Goal: Information Seeking & Learning: Check status

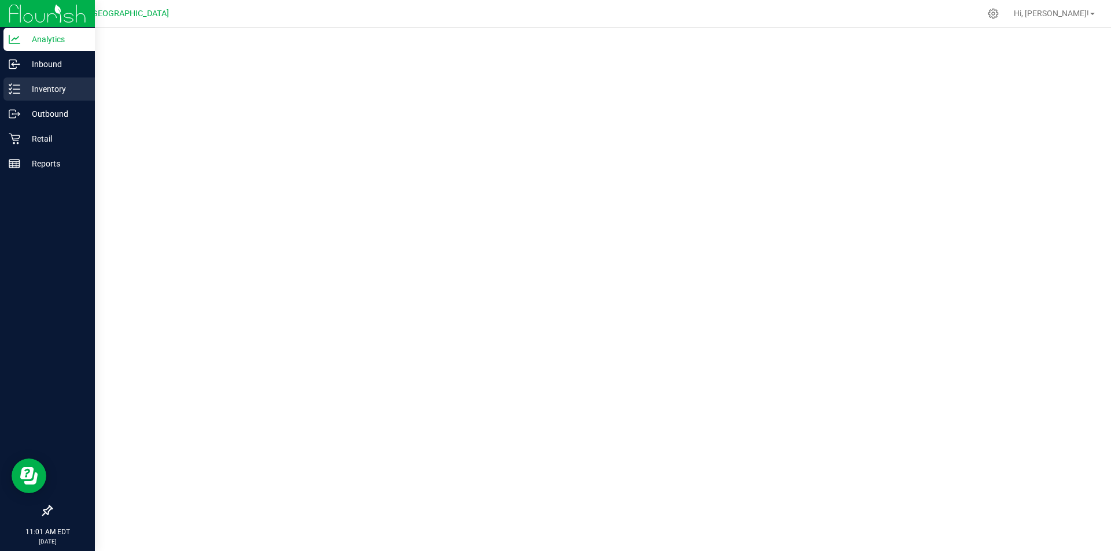
click at [68, 92] on p "Inventory" at bounding box center [54, 89] width 69 height 14
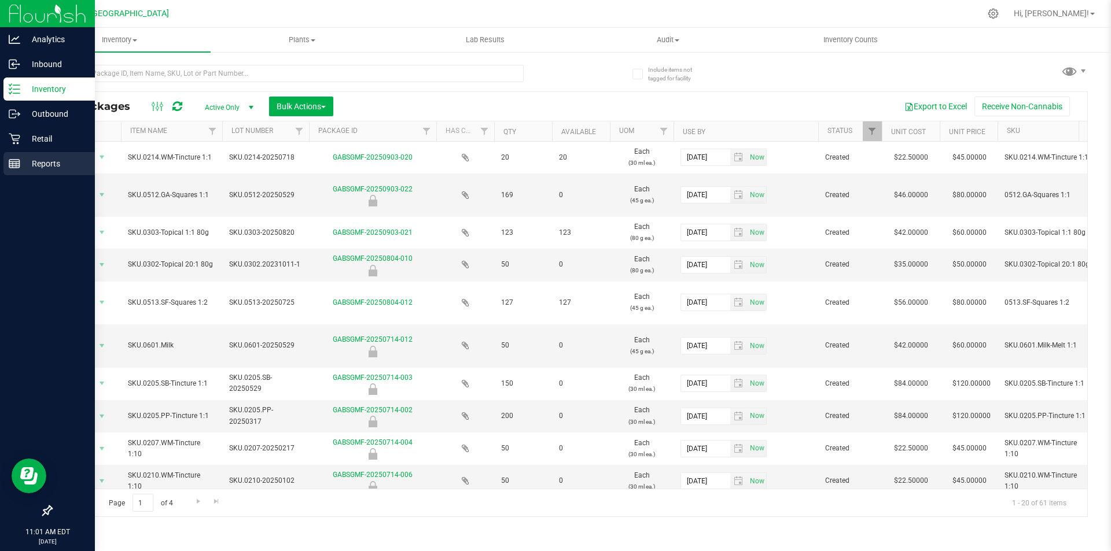
click at [43, 166] on p "Reports" at bounding box center [54, 164] width 69 height 14
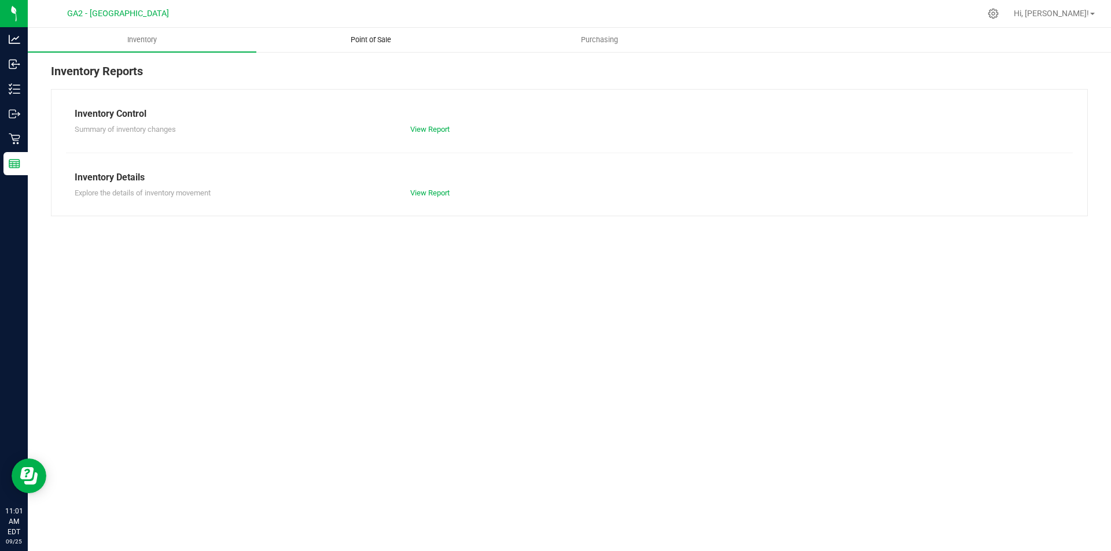
click at [389, 37] on span "Point of Sale" at bounding box center [371, 40] width 72 height 10
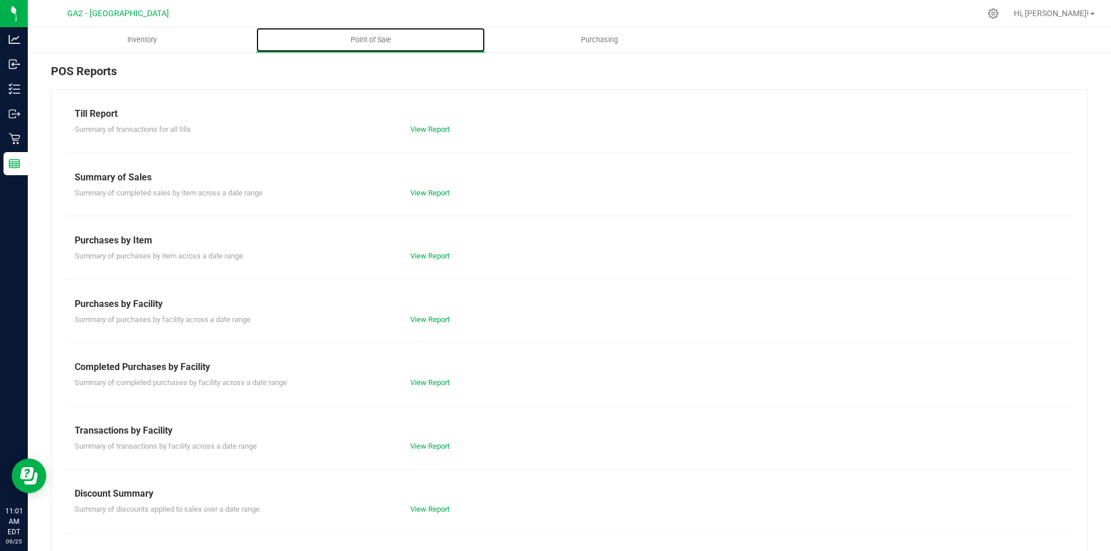
scroll to position [57, 0]
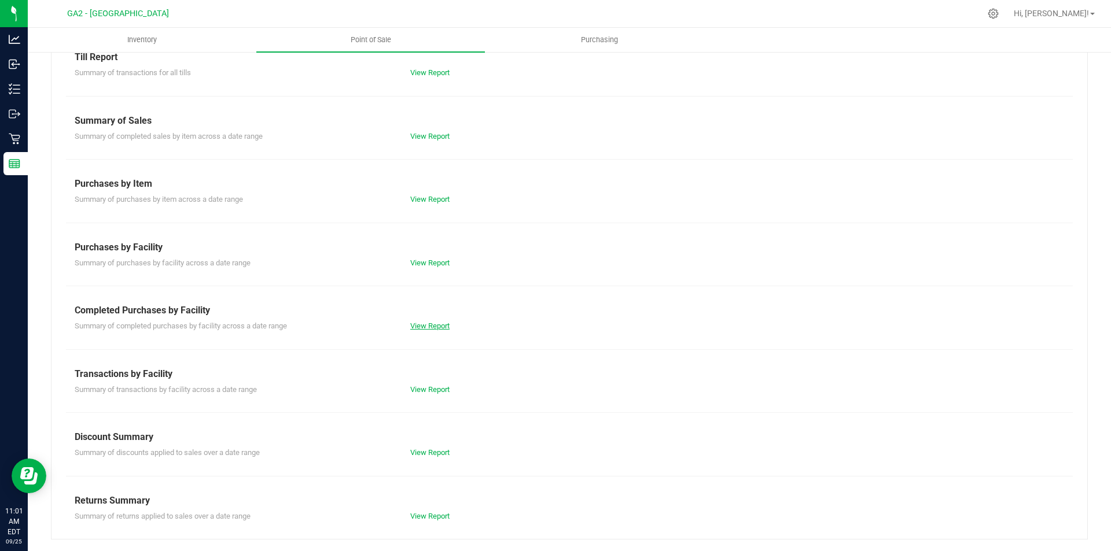
click at [433, 323] on link "View Report" at bounding box center [429, 326] width 39 height 9
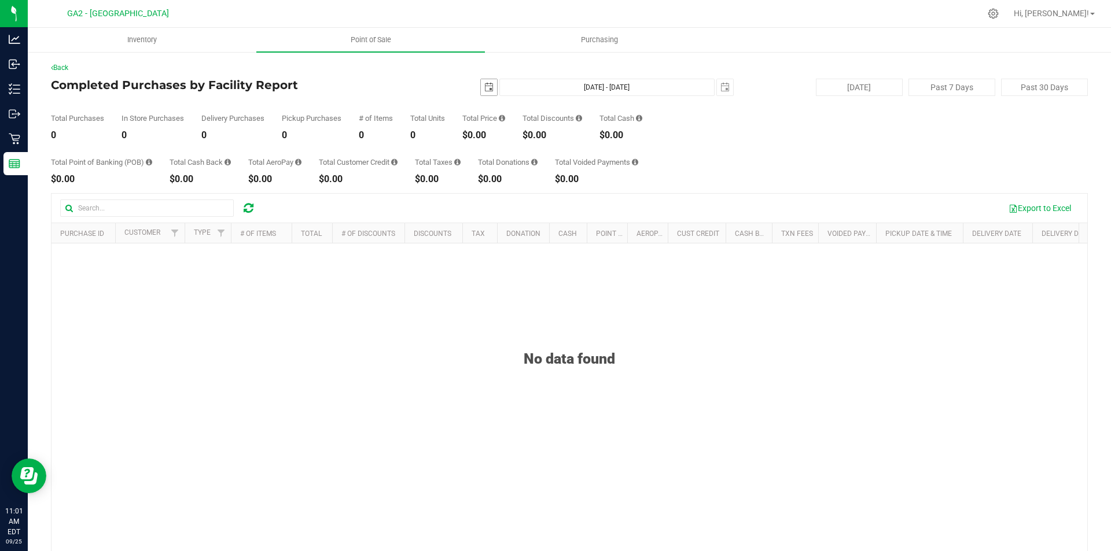
click at [487, 87] on span "select" at bounding box center [488, 87] width 9 height 9
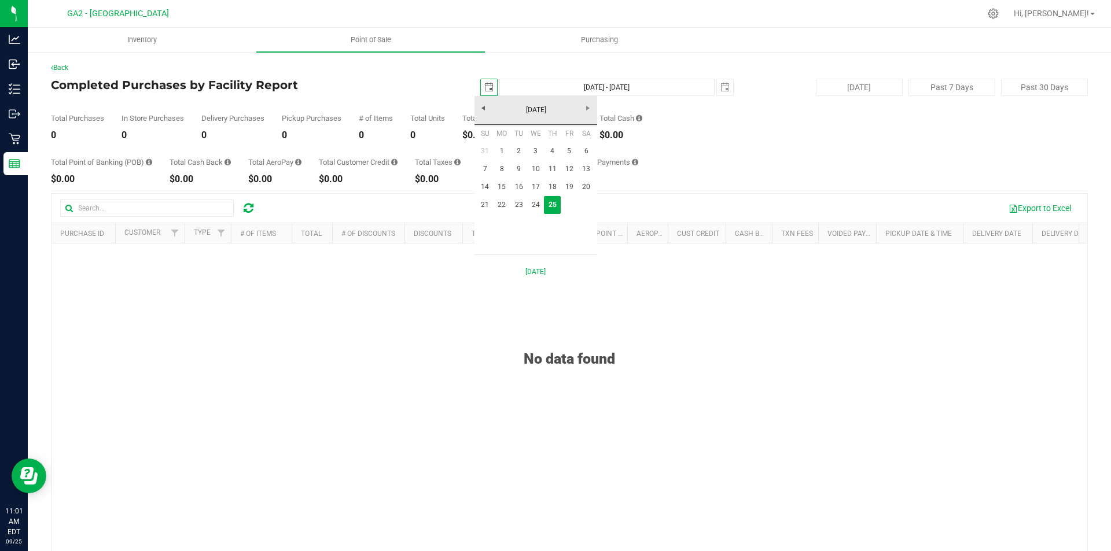
scroll to position [0, 29]
click at [485, 207] on link "21" at bounding box center [485, 205] width 17 height 18
type input "[DATE]"
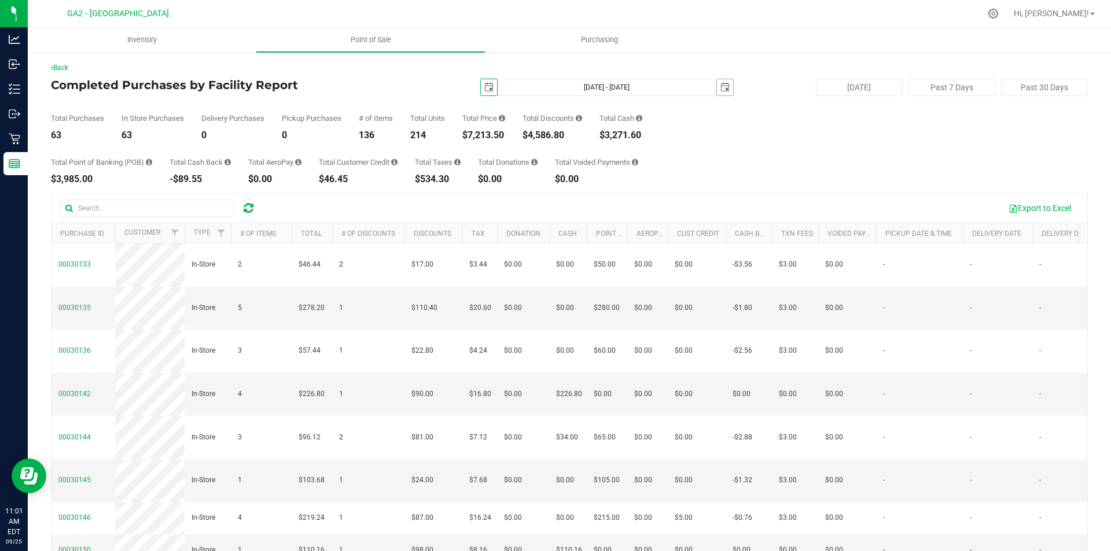
click at [722, 86] on span "select" at bounding box center [724, 87] width 9 height 9
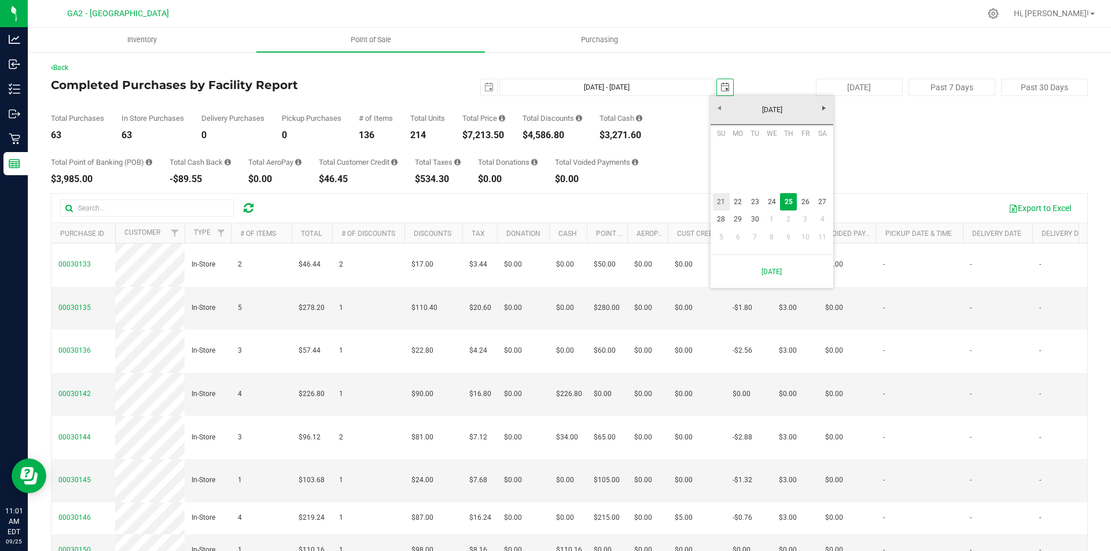
click at [721, 202] on link "21" at bounding box center [721, 202] width 17 height 18
type input "[DATE] - [DATE]"
type input "[DATE]"
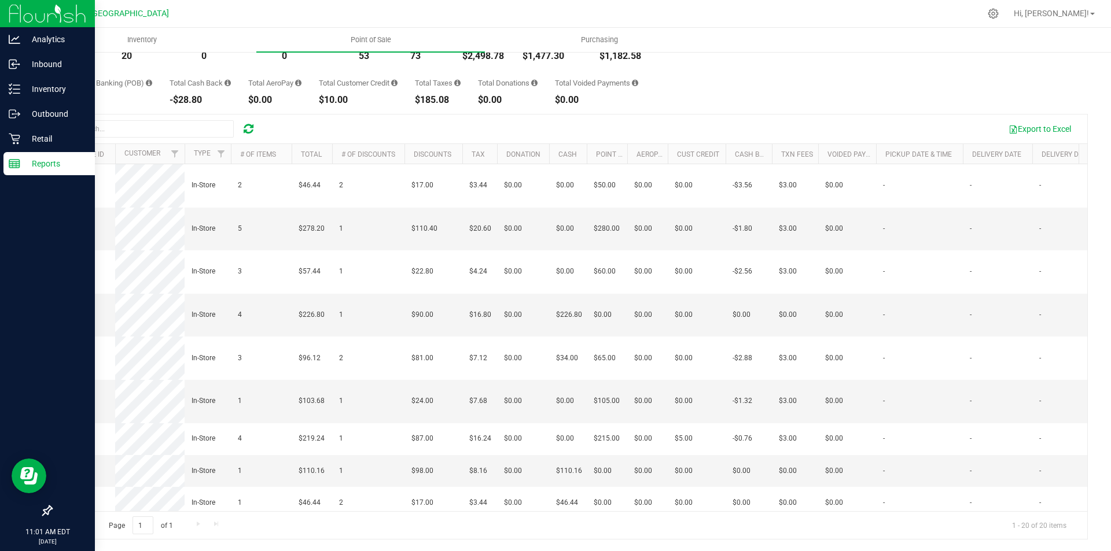
click at [24, 156] on div "Reports" at bounding box center [48, 163] width 91 height 23
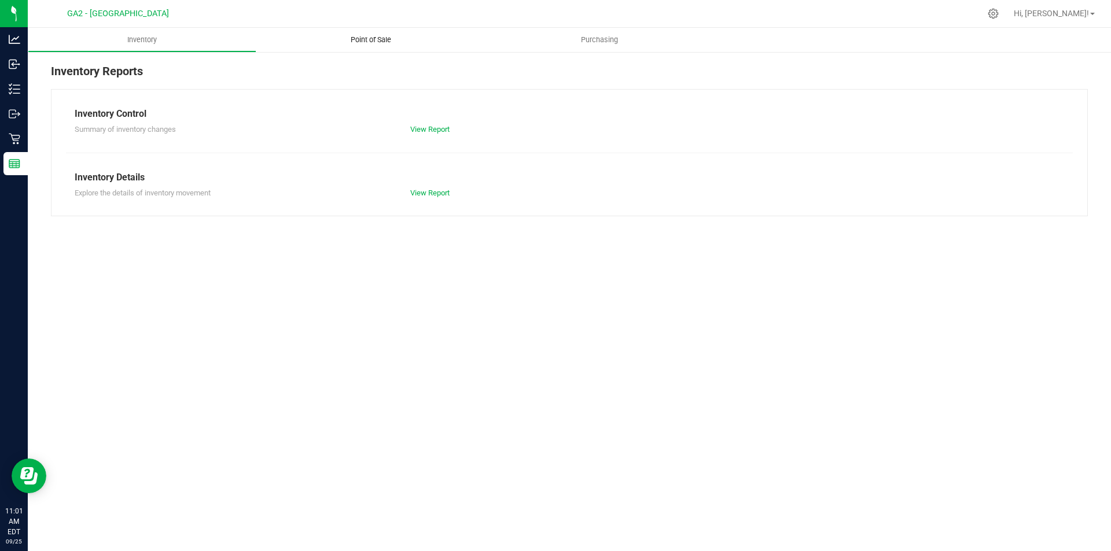
click at [371, 42] on span "Point of Sale" at bounding box center [371, 40] width 72 height 10
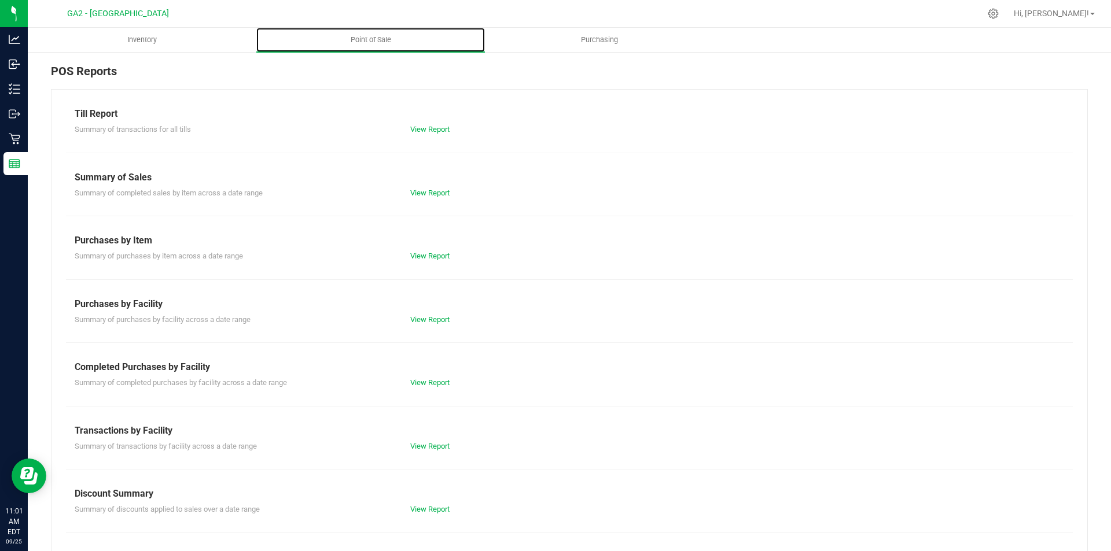
scroll to position [57, 0]
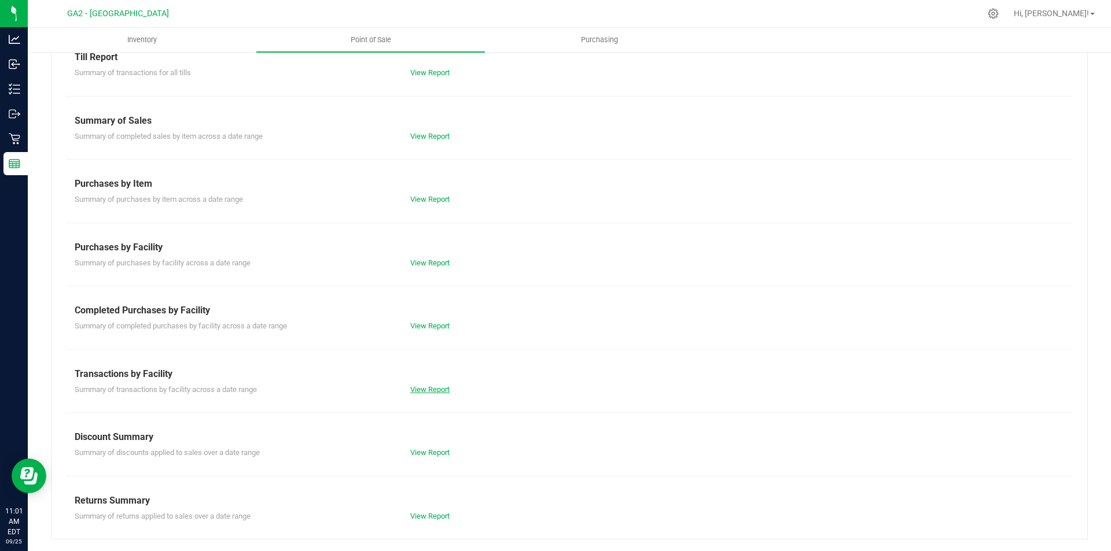
click at [414, 391] on link "View Report" at bounding box center [429, 389] width 39 height 9
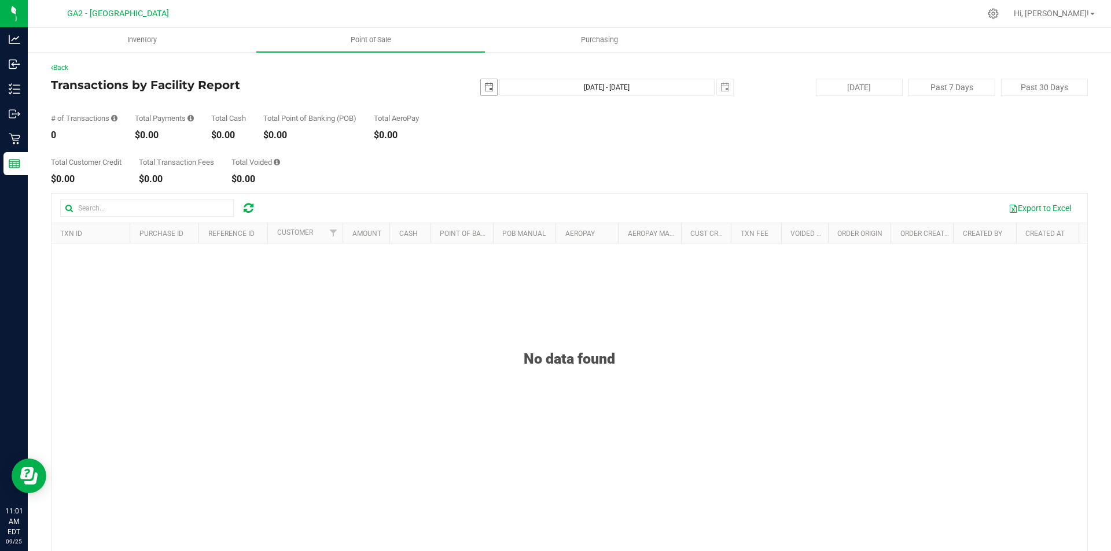
click at [490, 84] on span "select" at bounding box center [489, 87] width 16 height 16
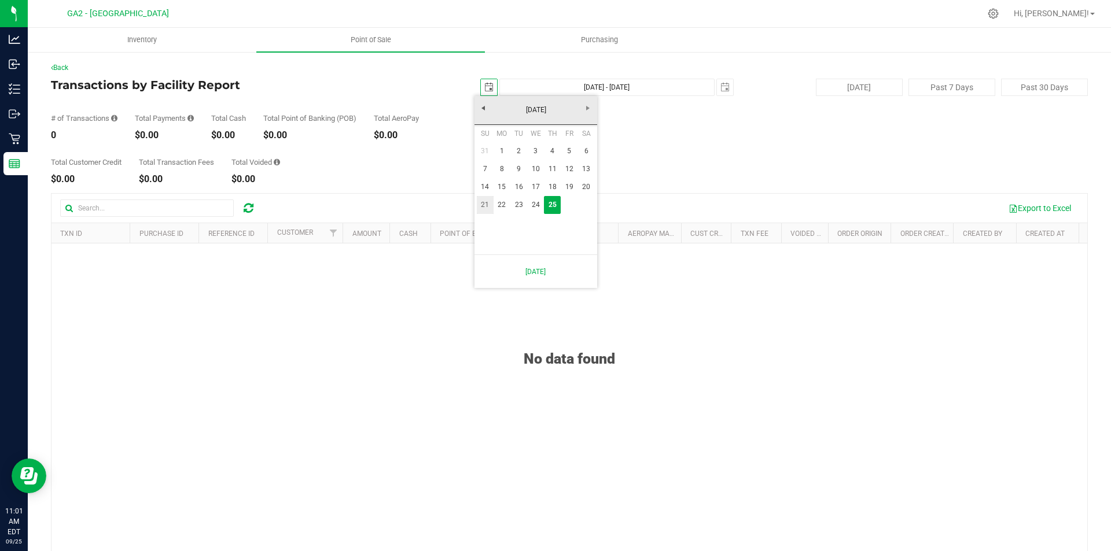
click at [487, 205] on link "21" at bounding box center [485, 205] width 17 height 18
type input "[DATE]"
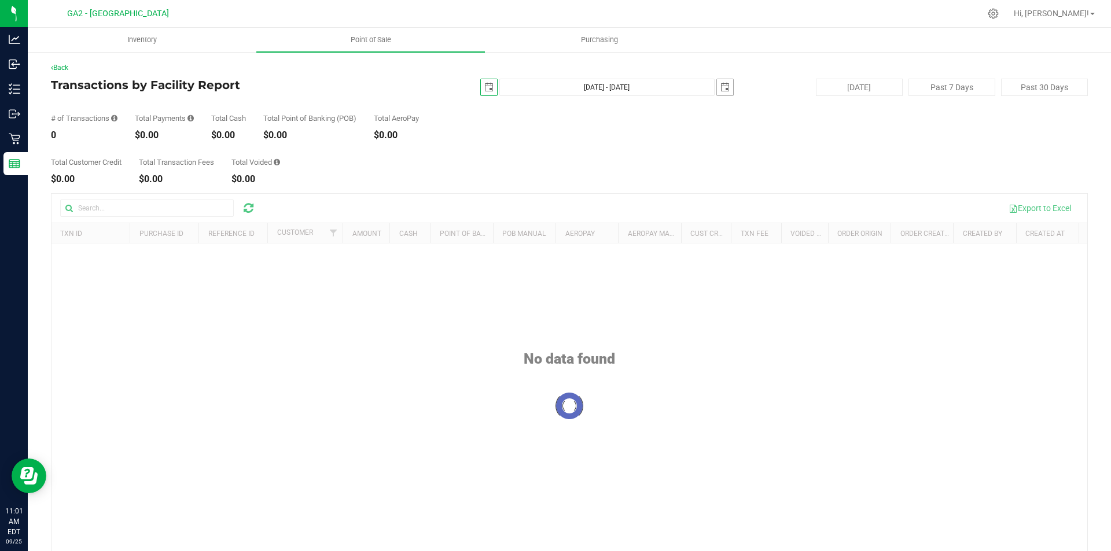
click at [720, 89] on span "select" at bounding box center [724, 87] width 9 height 9
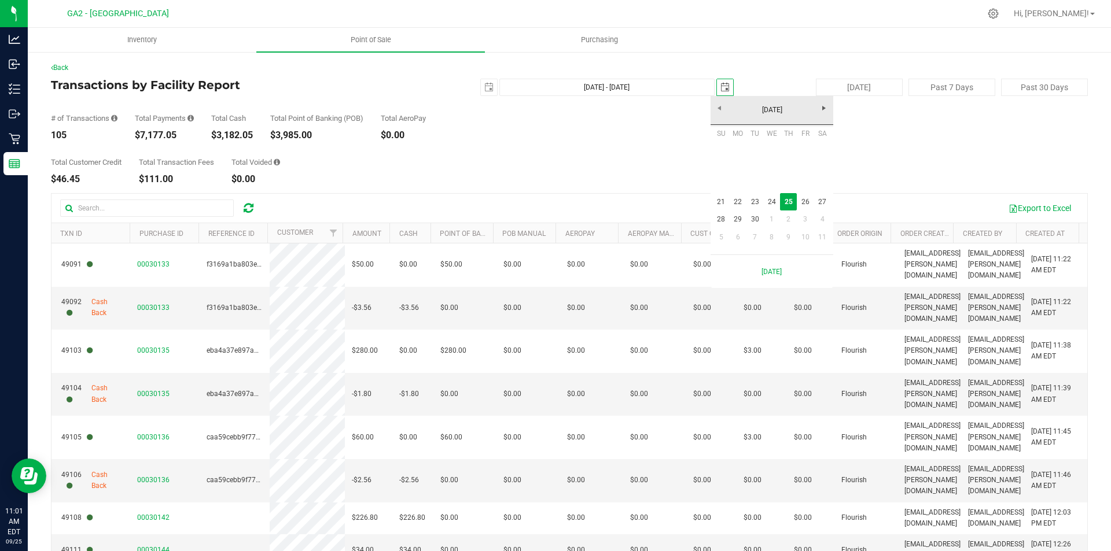
scroll to position [0, 29]
click at [727, 198] on link "21" at bounding box center [721, 202] width 17 height 18
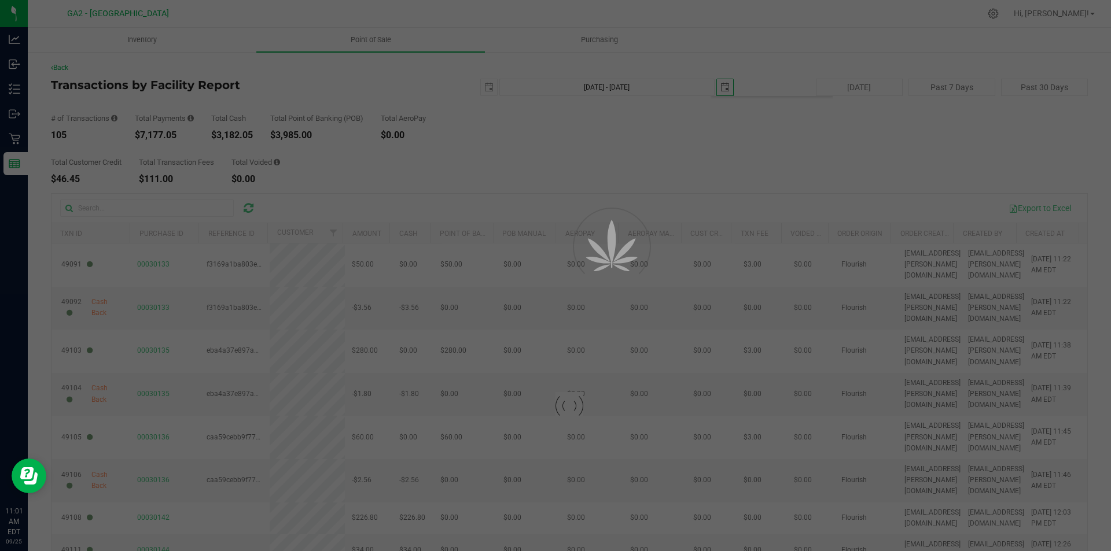
type input "[DATE] - [DATE]"
type input "[DATE]"
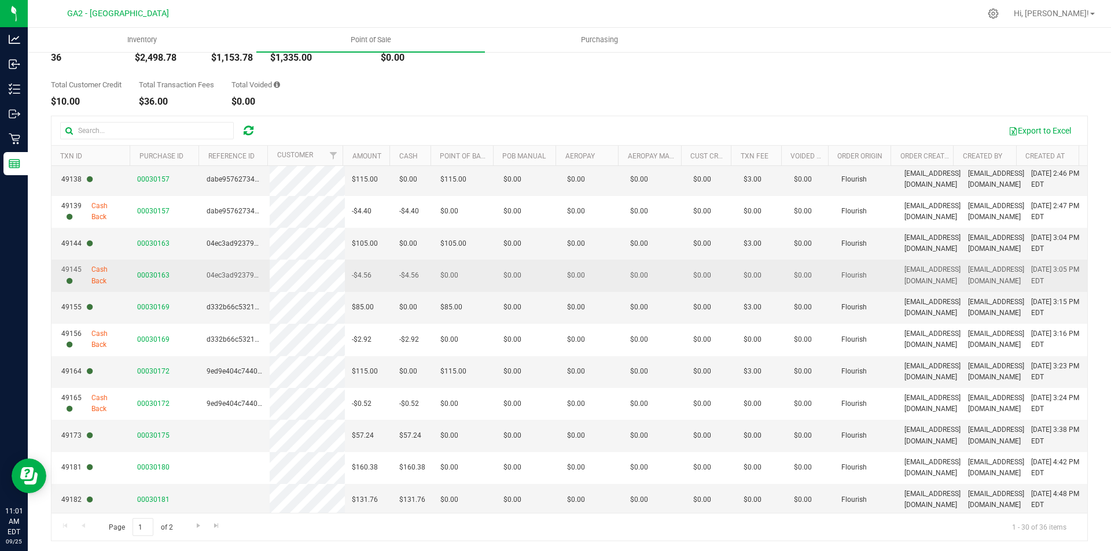
scroll to position [79, 0]
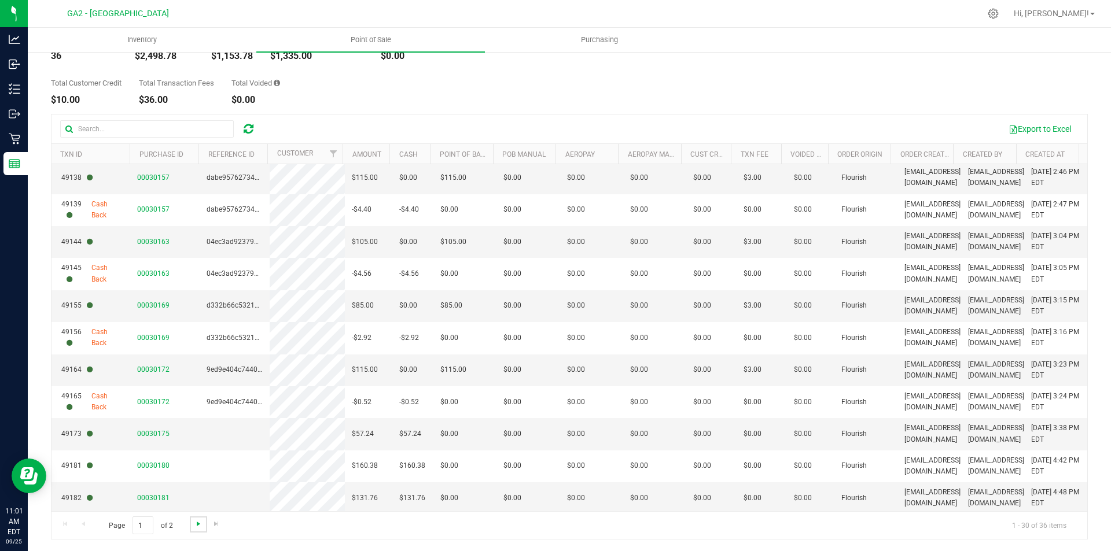
click at [194, 527] on span "Go to the next page" at bounding box center [198, 524] width 9 height 9
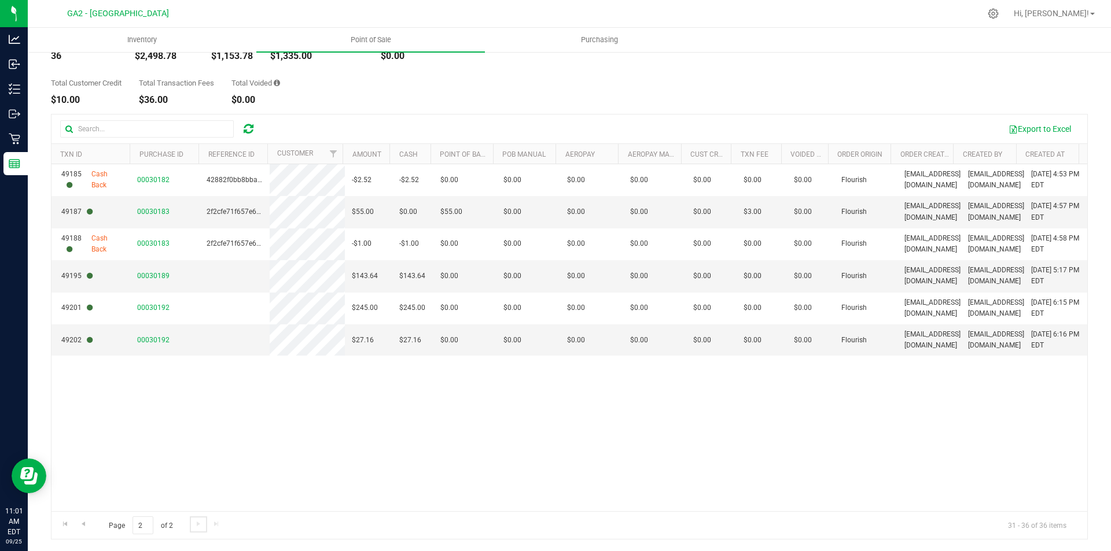
scroll to position [0, 0]
click at [81, 526] on span "Go to the previous page" at bounding box center [83, 524] width 9 height 9
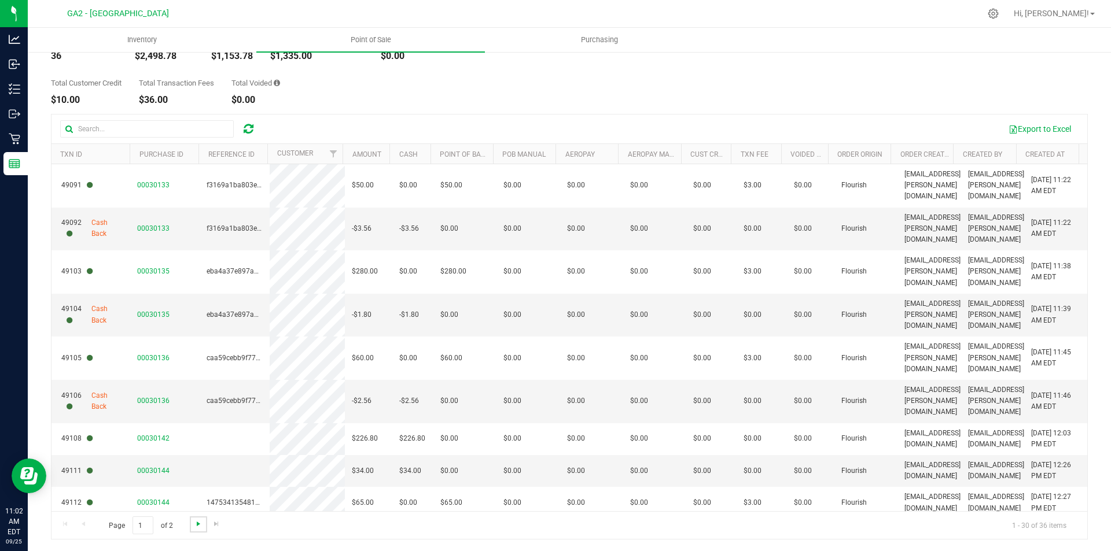
click at [195, 524] on span "Go to the next page" at bounding box center [198, 524] width 9 height 9
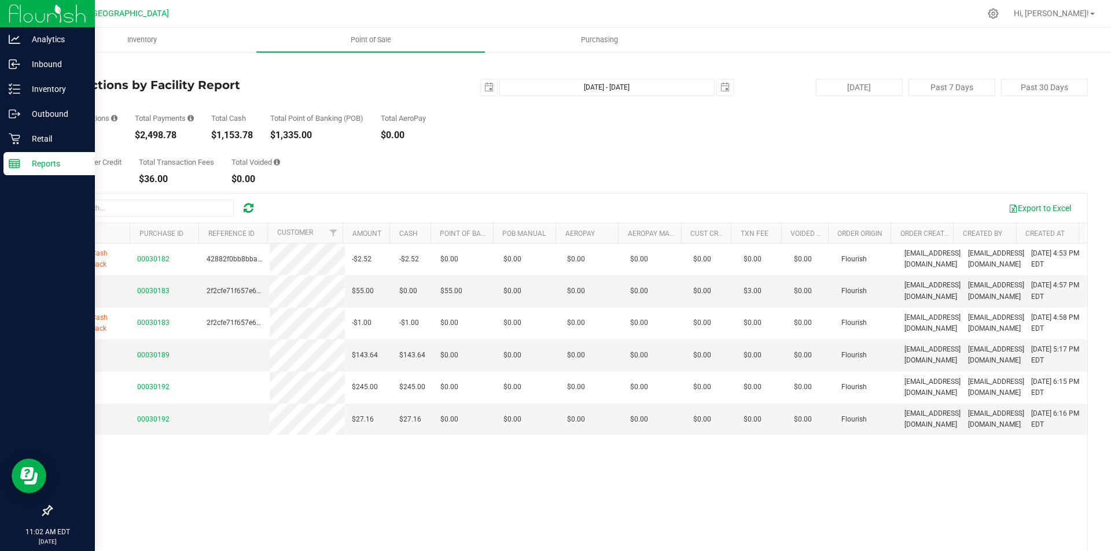
click at [26, 157] on p "Reports" at bounding box center [54, 164] width 69 height 14
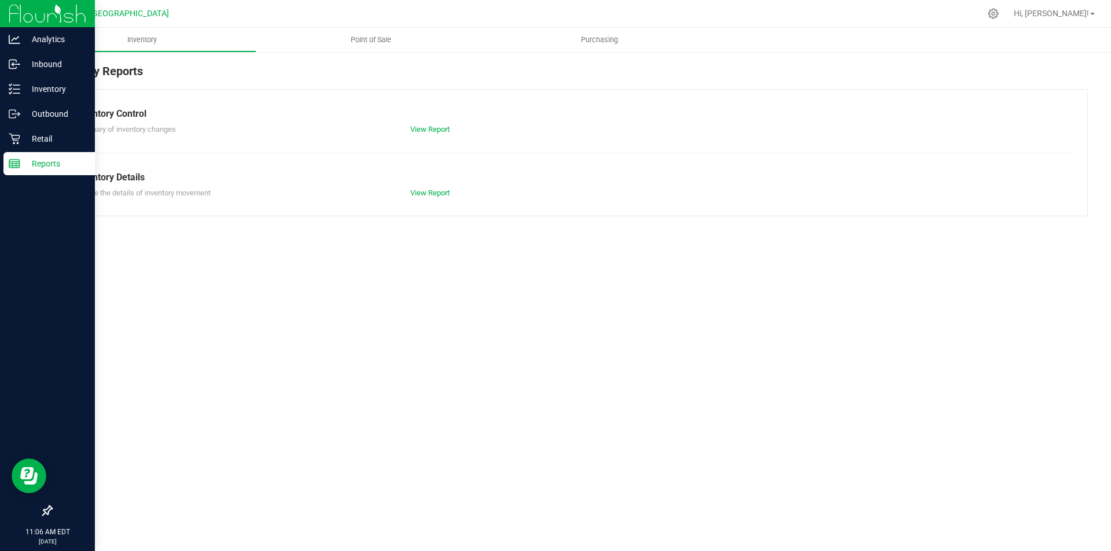
click at [32, 163] on p "Reports" at bounding box center [54, 164] width 69 height 14
click at [17, 35] on icon at bounding box center [15, 40] width 12 height 12
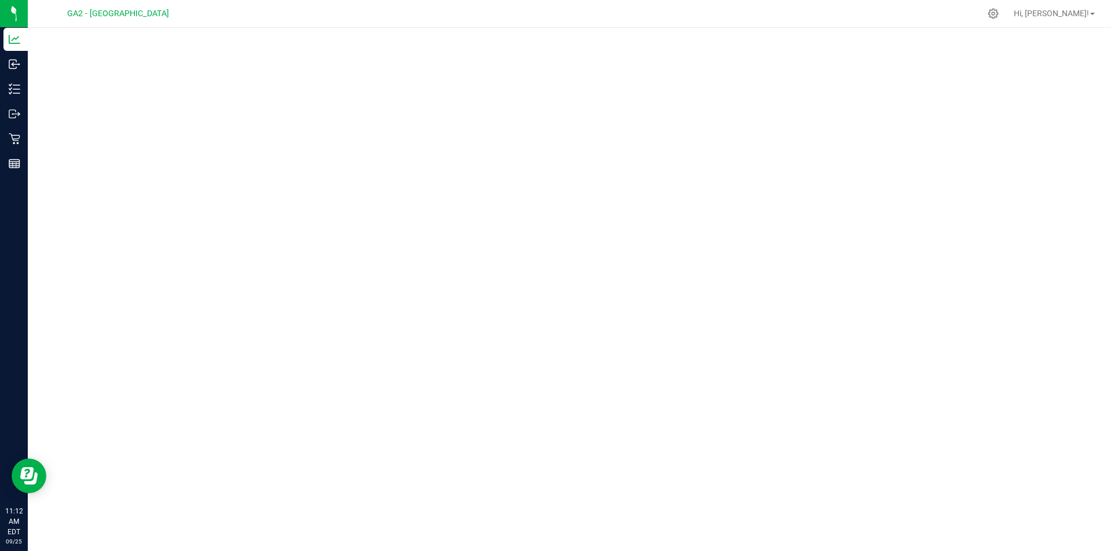
click at [332, 35] on div at bounding box center [569, 286] width 1083 height 517
